Goal: Information Seeking & Learning: Check status

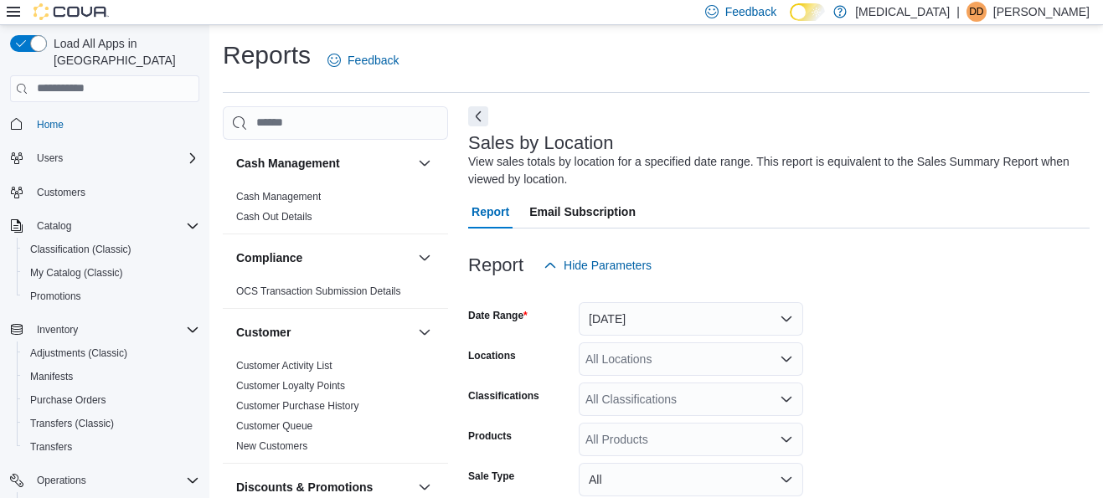
scroll to position [568, 0]
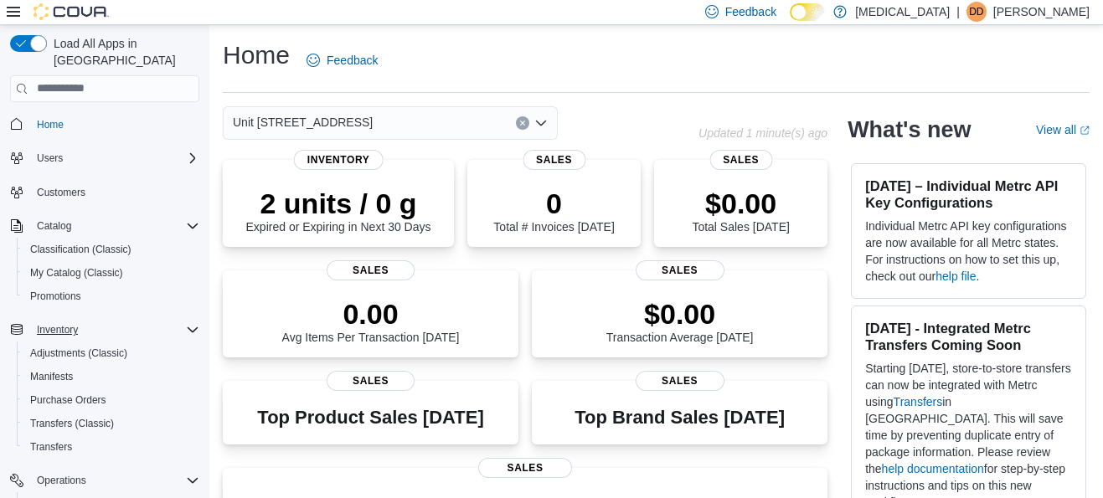
scroll to position [170, 0]
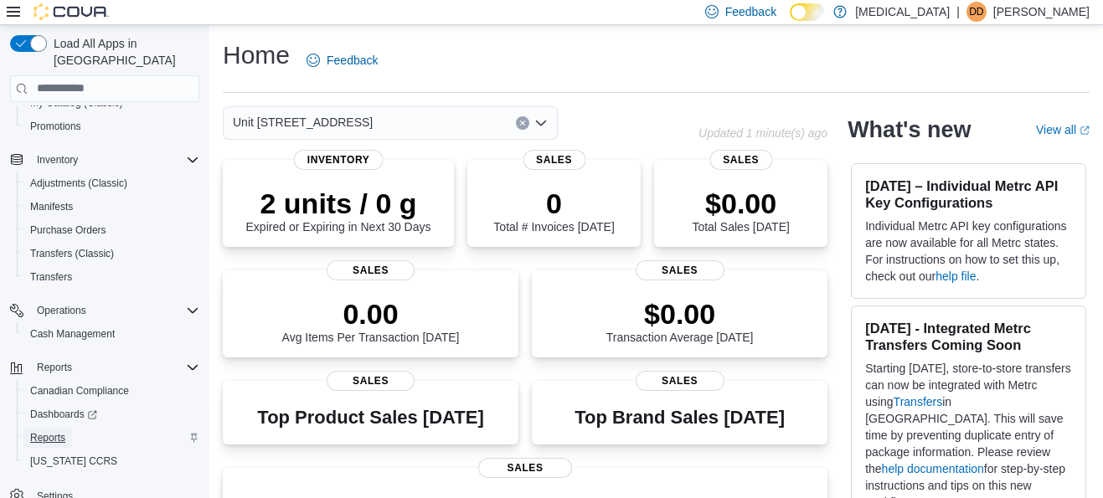
click at [70, 428] on link "Reports" at bounding box center [47, 438] width 49 height 20
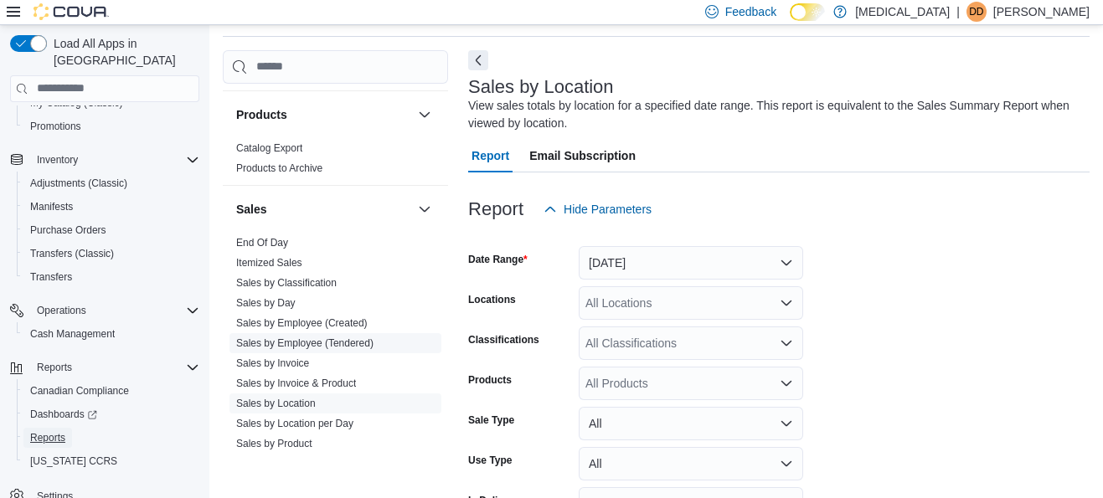
scroll to position [1056, 0]
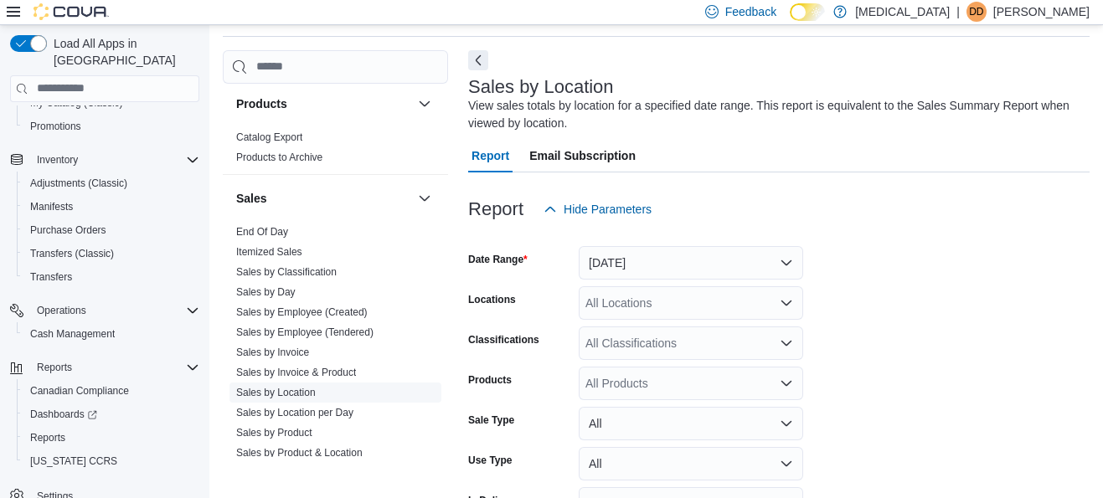
click at [294, 393] on link "Sales by Location" at bounding box center [276, 393] width 80 height 12
click at [666, 265] on button "Yesterday" at bounding box center [691, 262] width 224 height 33
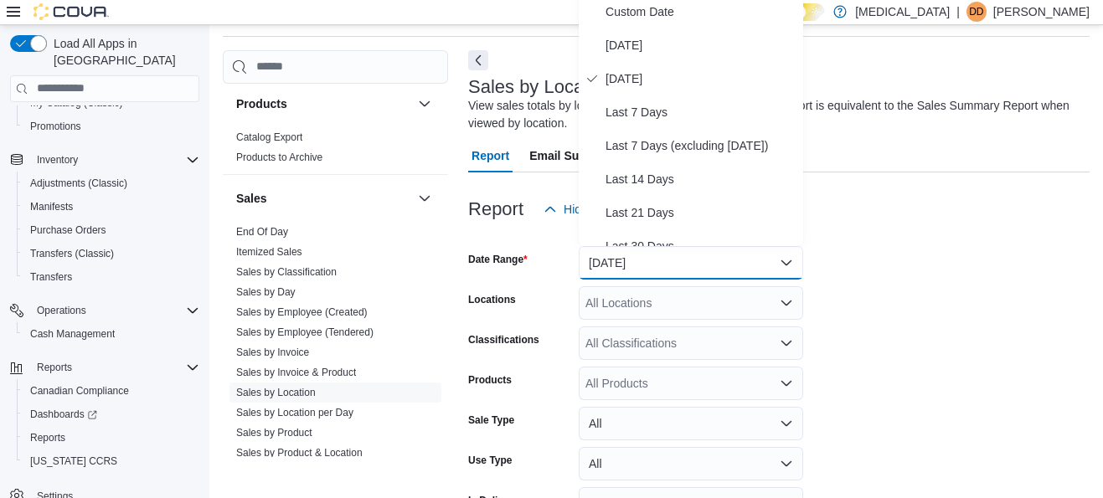
click at [940, 280] on form "Date Range Yesterday Locations All Locations Classifications All Classification…" at bounding box center [778, 397] width 621 height 342
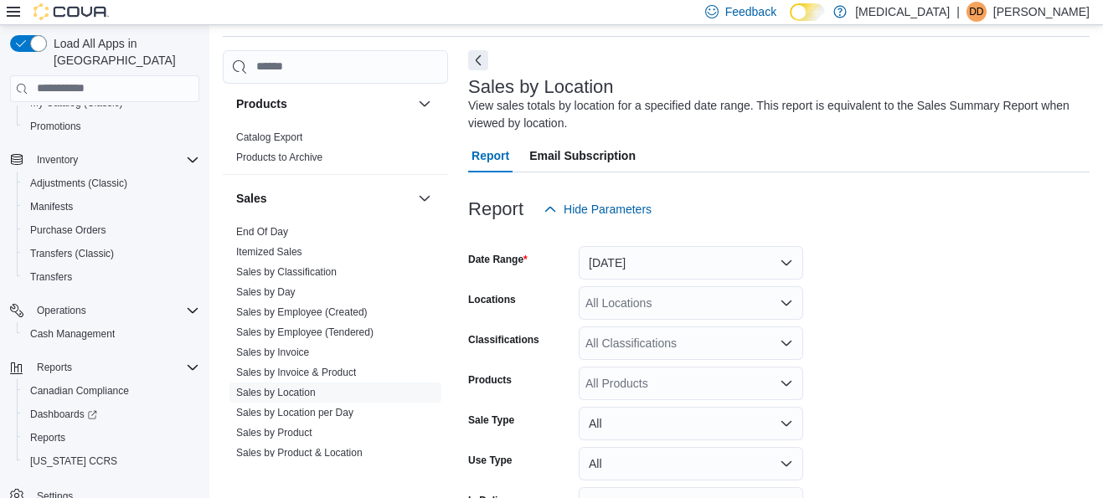
click at [718, 308] on div "All Locations" at bounding box center [691, 302] width 224 height 33
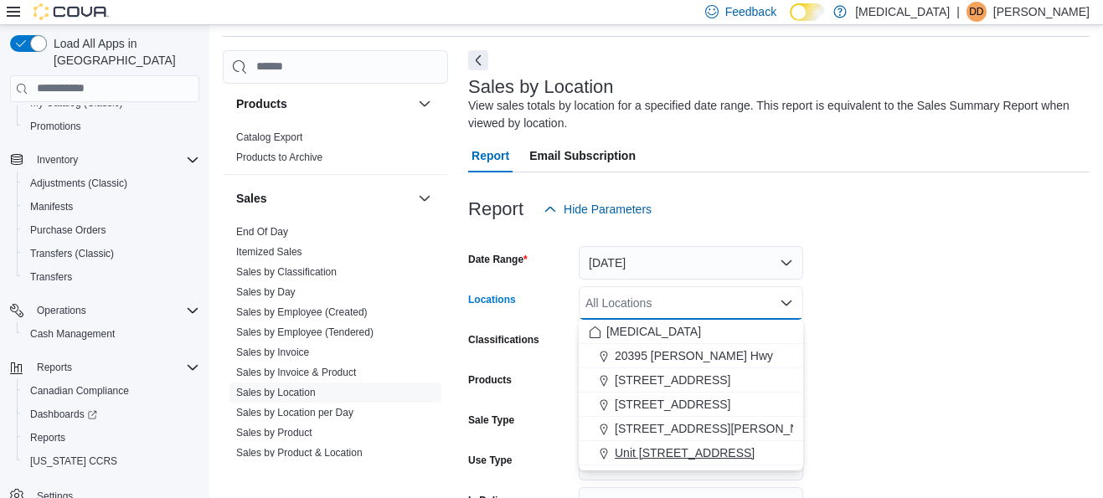
click at [714, 458] on span "Unit [STREET_ADDRESS]" at bounding box center [685, 453] width 140 height 17
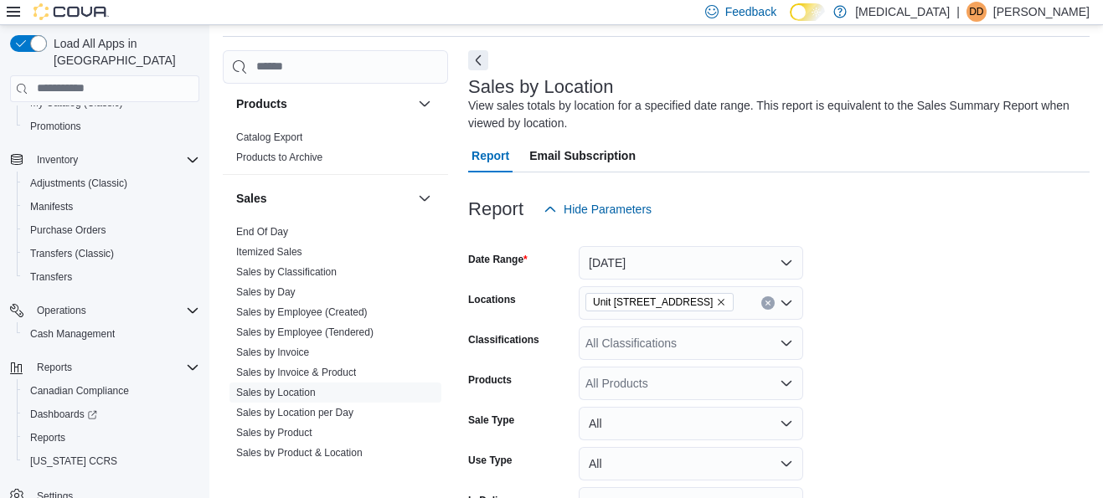
click at [906, 393] on form "Date Range Yesterday Locations Unit 385 North Dollarton Highway Classifications…" at bounding box center [778, 397] width 621 height 342
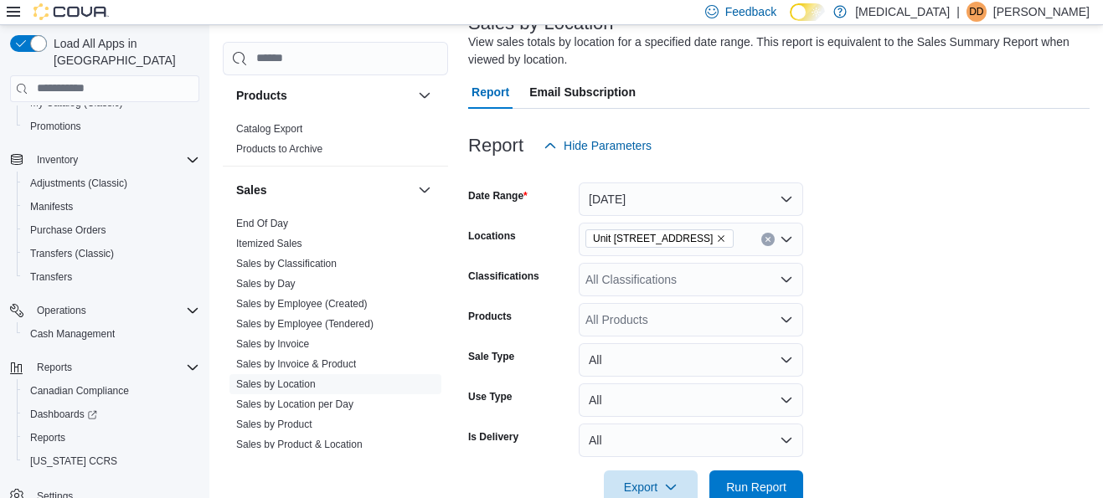
scroll to position [159, 0]
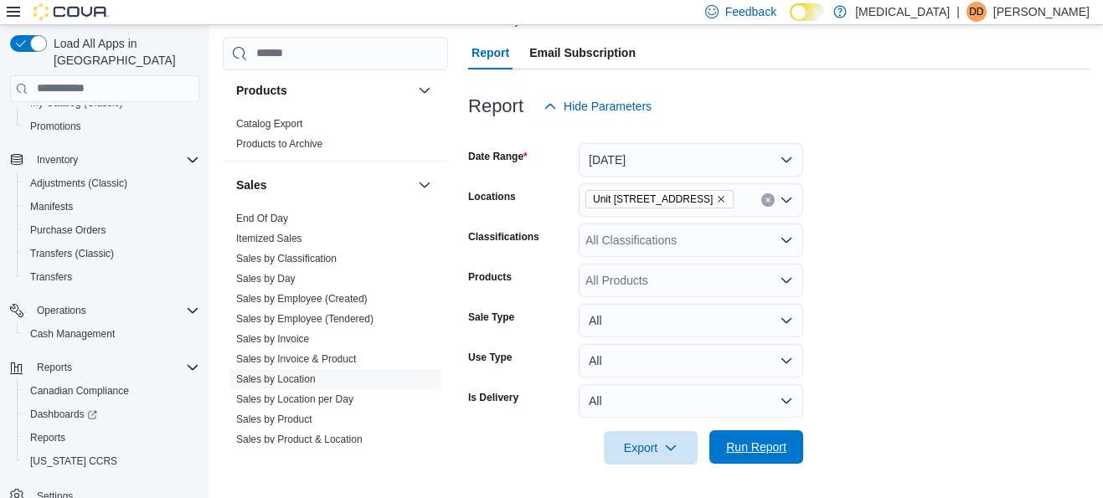
click at [759, 443] on span "Run Report" at bounding box center [756, 447] width 60 height 17
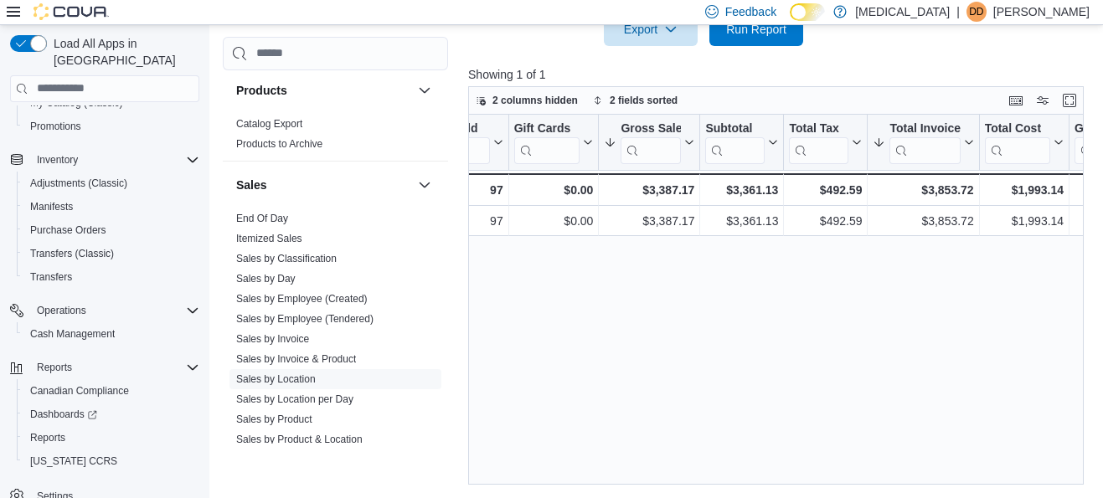
scroll to position [0, 478]
